Goal: Task Accomplishment & Management: Manage account settings

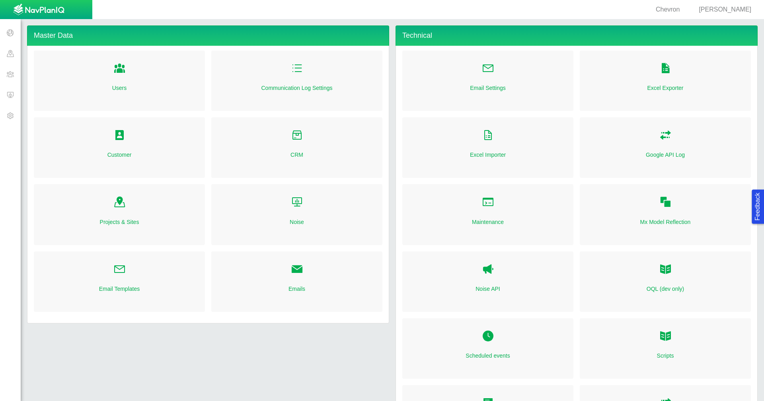
click at [9, 33] on span at bounding box center [10, 32] width 21 height 21
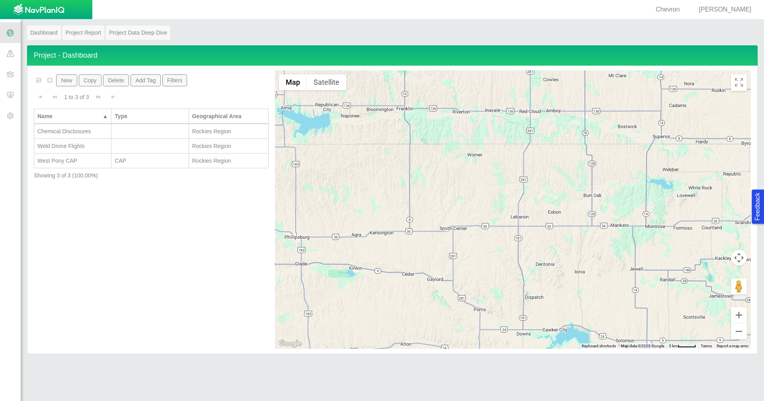
click at [13, 57] on span at bounding box center [10, 53] width 21 height 21
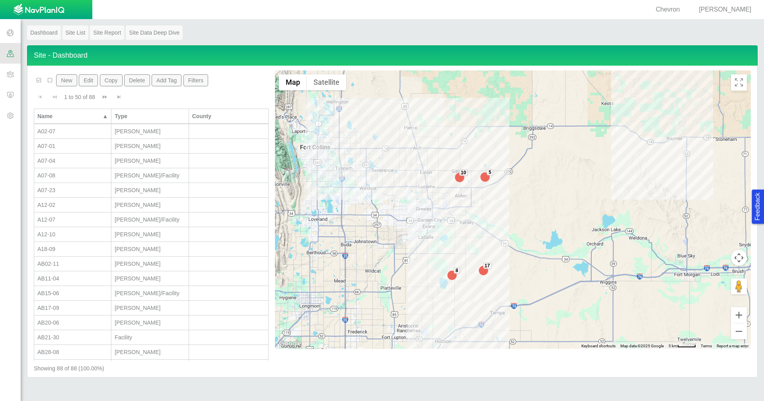
click at [14, 29] on span at bounding box center [10, 32] width 21 height 21
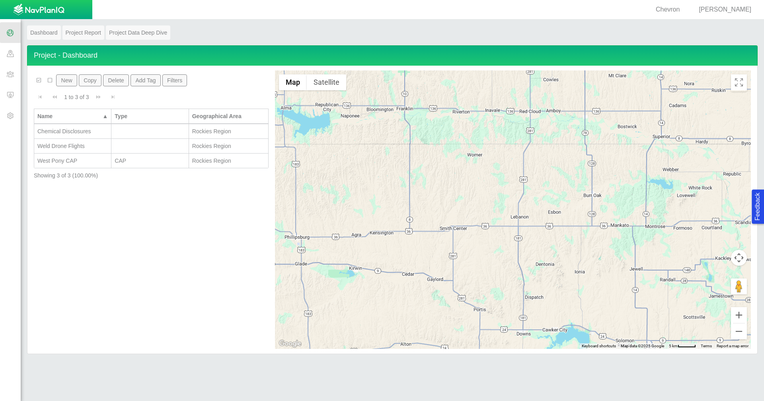
click at [9, 56] on span at bounding box center [10, 53] width 21 height 21
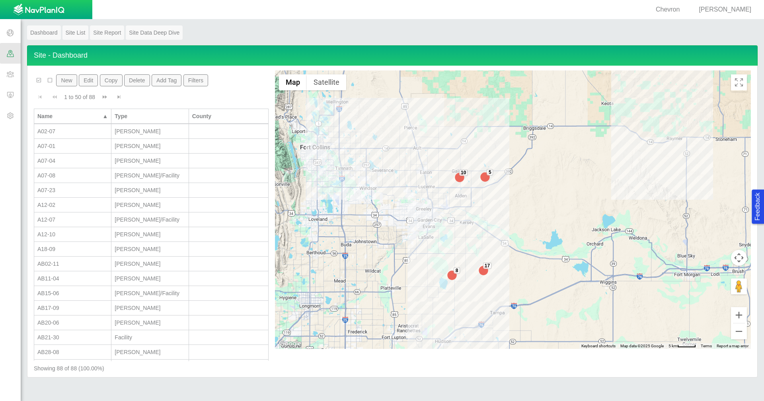
click at [194, 81] on button "Filters" at bounding box center [195, 80] width 25 height 12
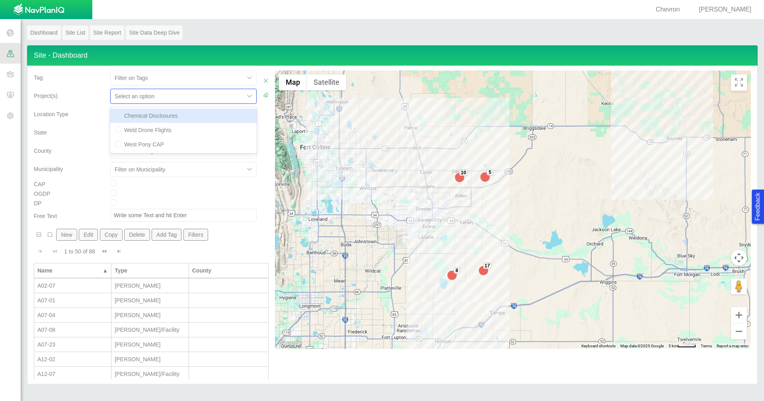
click at [204, 98] on div at bounding box center [178, 97] width 126 height 10
click at [193, 115] on div "Chemical Disclosures" at bounding box center [183, 116] width 146 height 14
checkbox input "true"
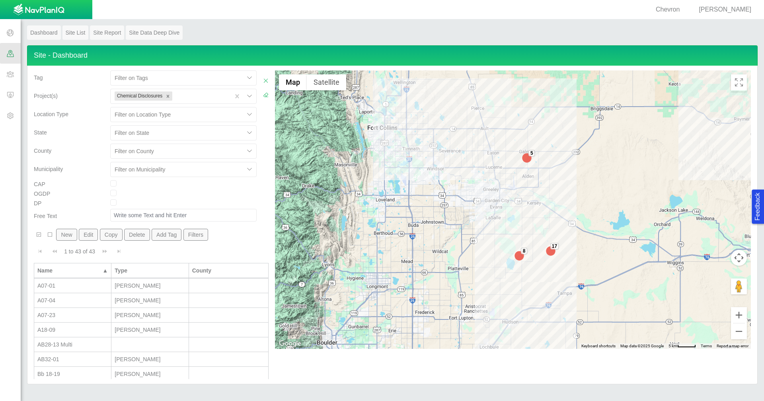
click at [231, 237] on div "New Edit Copy Delete Add Tag Filters" at bounding box center [150, 236] width 233 height 15
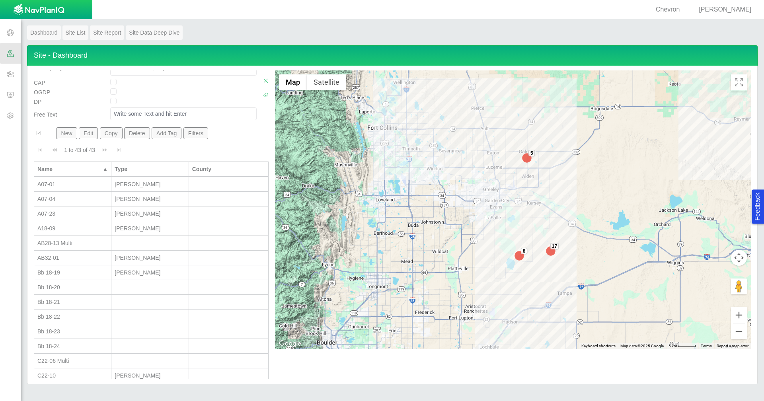
scroll to position [69, 0]
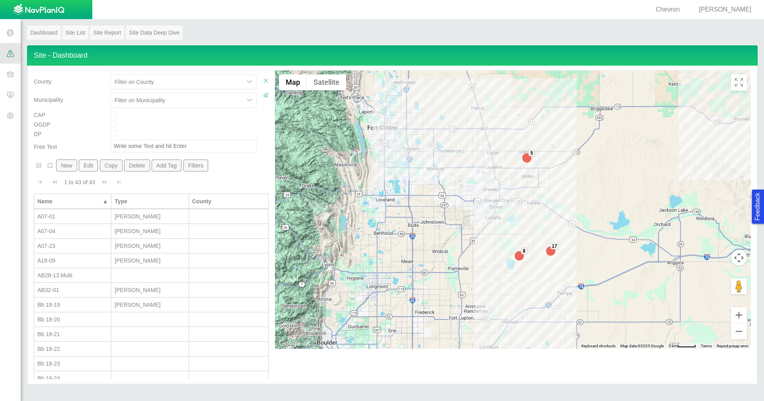
click at [84, 308] on div "Bb 18-19" at bounding box center [72, 305] width 70 height 8
type input "Bb 18-19"
type input "456176"
type input "[PERSON_NAME]"
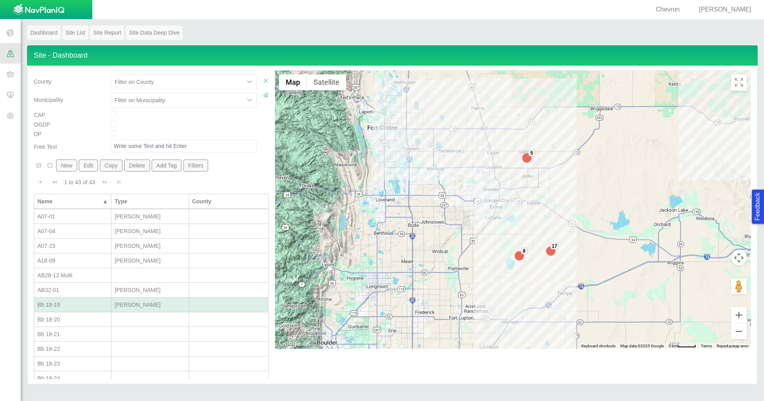
select select "56013520365497496"
select select "56013520365613155"
select select "56013520365500392"
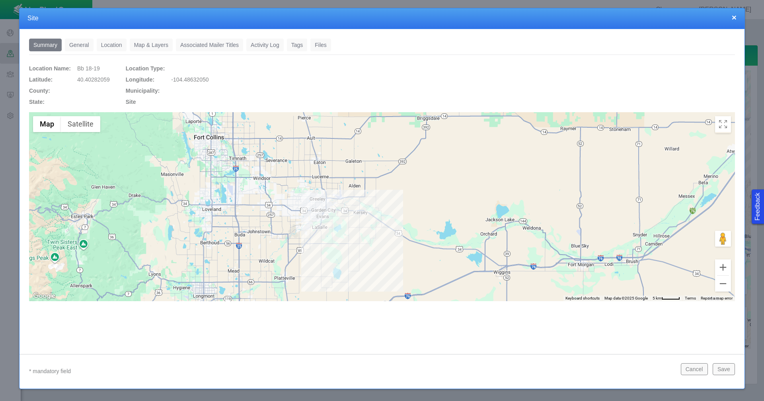
click at [75, 45] on link "General" at bounding box center [79, 45] width 29 height 13
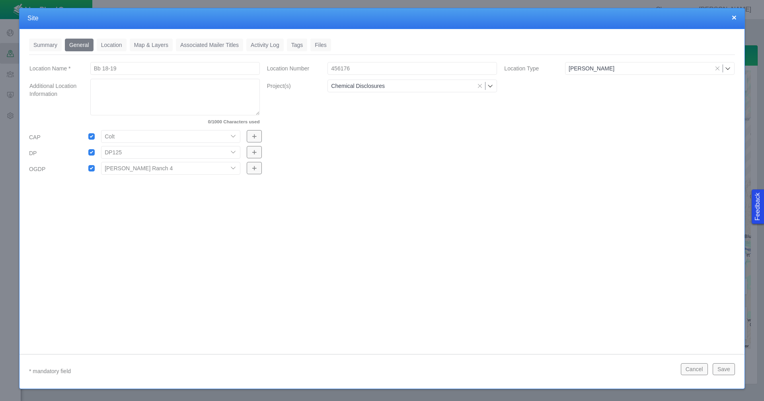
click at [104, 45] on link "Location" at bounding box center [112, 45] width 30 height 13
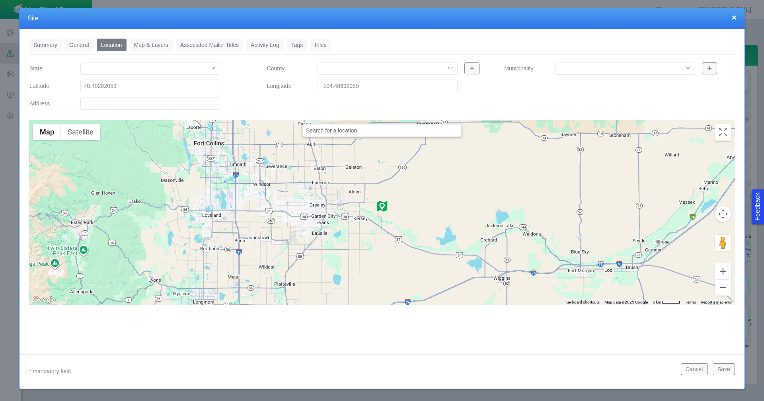
click at [300, 46] on link "Tags" at bounding box center [297, 45] width 21 height 13
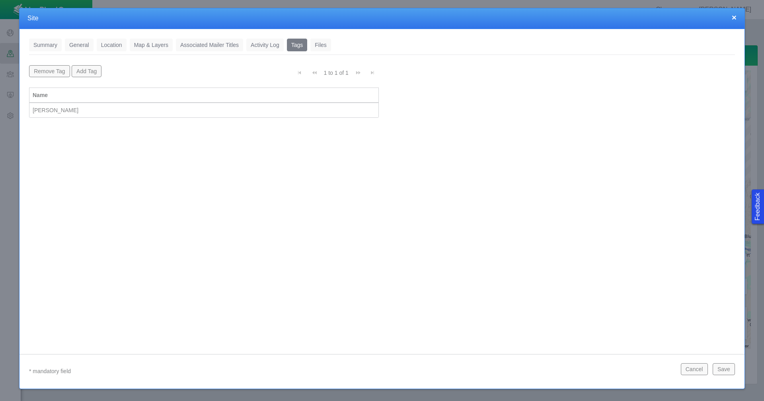
click at [732, 16] on button "×" at bounding box center [734, 17] width 5 height 8
